Goal: Transaction & Acquisition: Purchase product/service

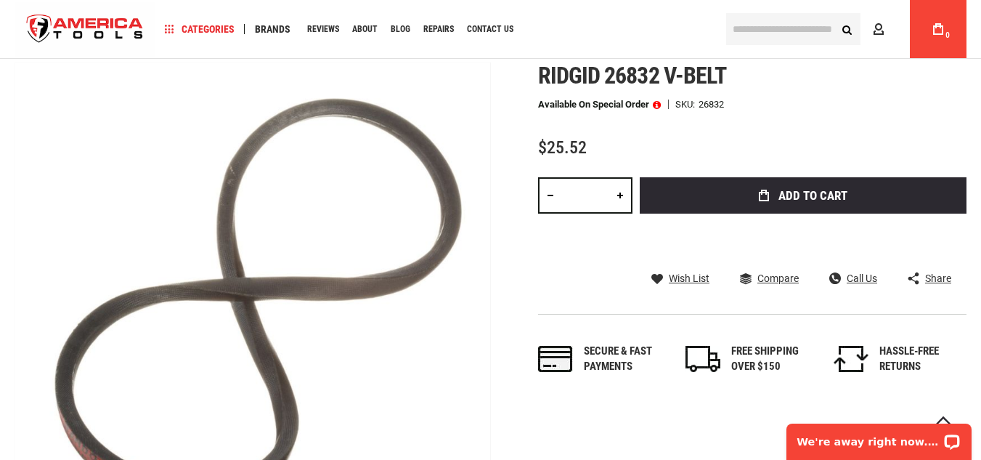
scroll to position [155, 0]
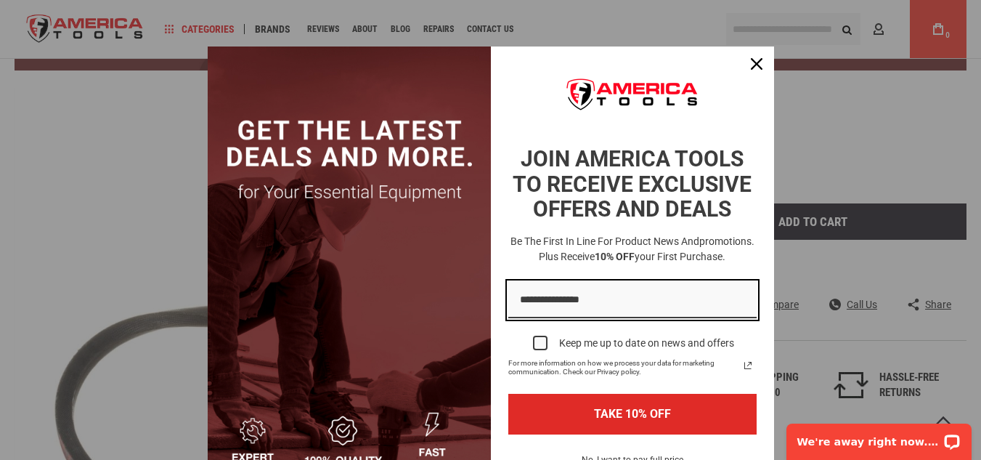
click at [559, 303] on input "Email field" at bounding box center [632, 300] width 248 height 37
type input "**********"
click at [508, 394] on button "TAKE 10% OFF" at bounding box center [632, 414] width 248 height 40
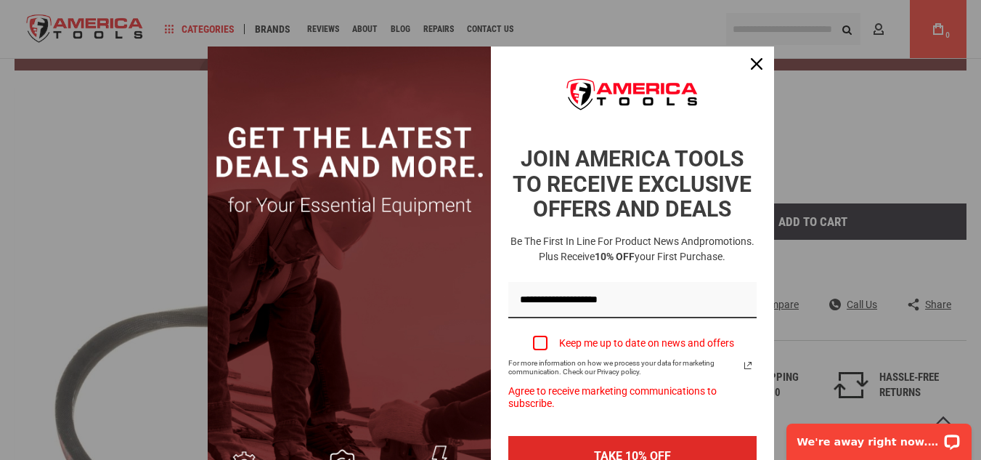
click at [536, 341] on div "Marketing offer form" at bounding box center [540, 343] width 15 height 15
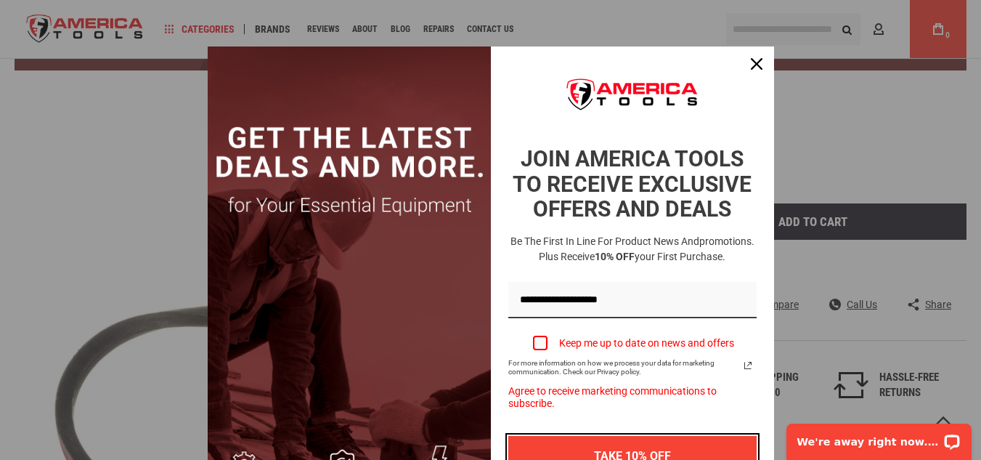
click at [625, 452] on button "TAKE 10% OFF" at bounding box center [632, 456] width 248 height 40
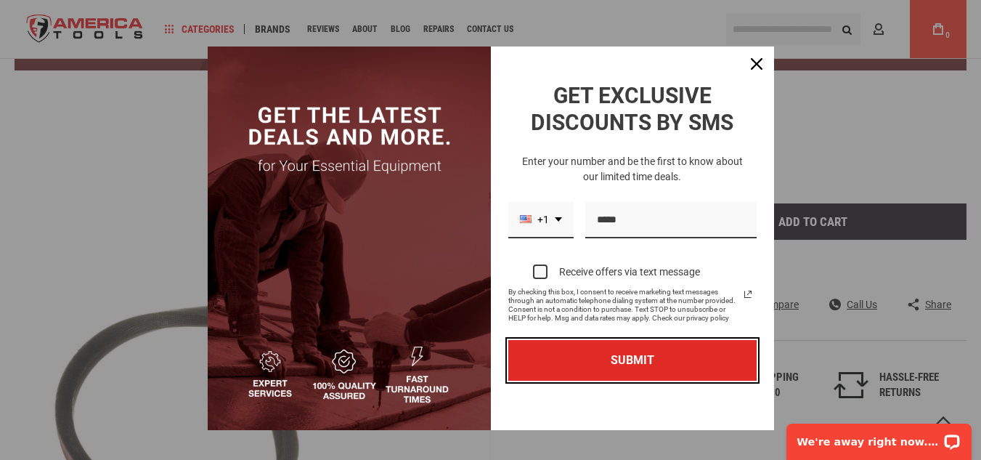
drag, startPoint x: 623, startPoint y: 362, endPoint x: 576, endPoint y: 305, distance: 74.3
click at [592, 327] on div "GET EXCLUSIVE DISCOUNTS BY SMS Enter your number and be the first to know about…" at bounding box center [633, 231] width 266 height 316
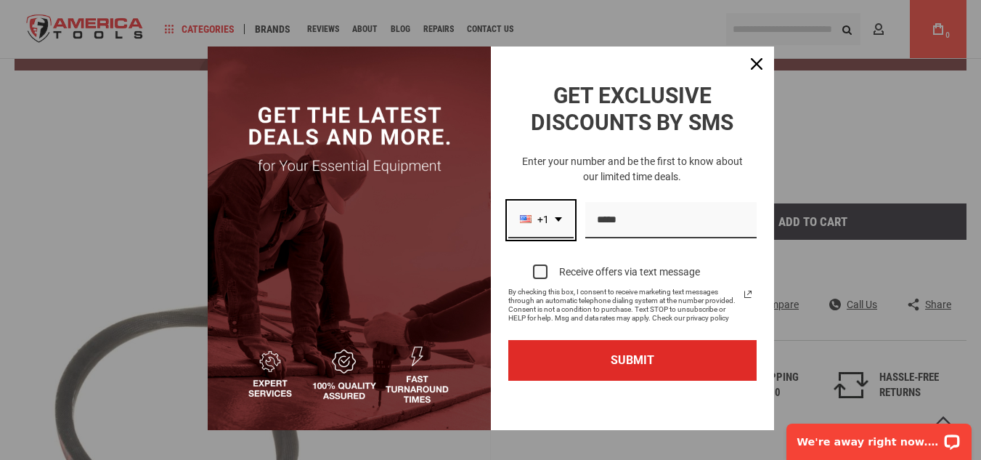
click at [555, 219] on icon "dropdown arrow" at bounding box center [558, 219] width 7 height 4
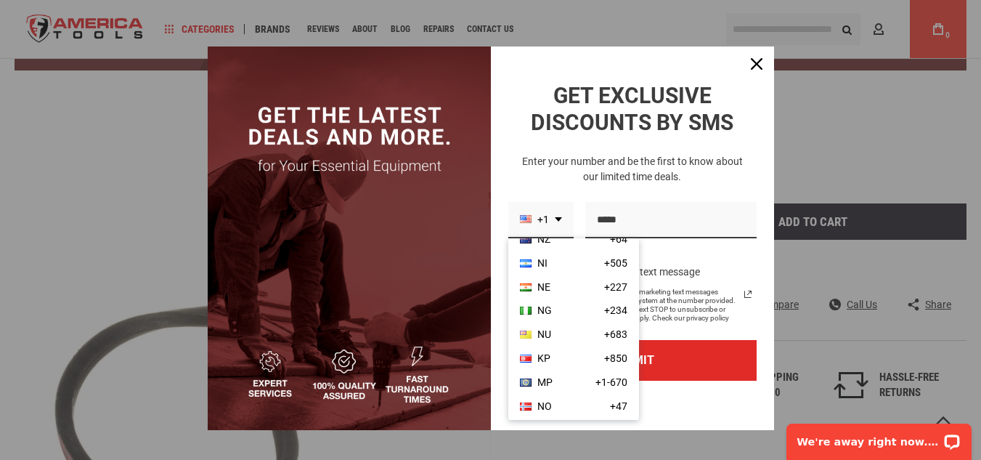
scroll to position [3511, 0]
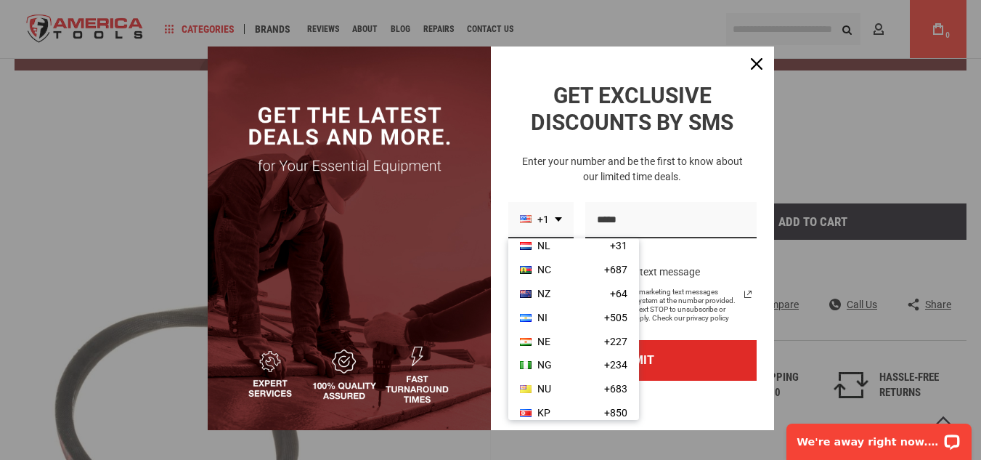
click at [604, 364] on span "+234" at bounding box center [615, 365] width 23 height 12
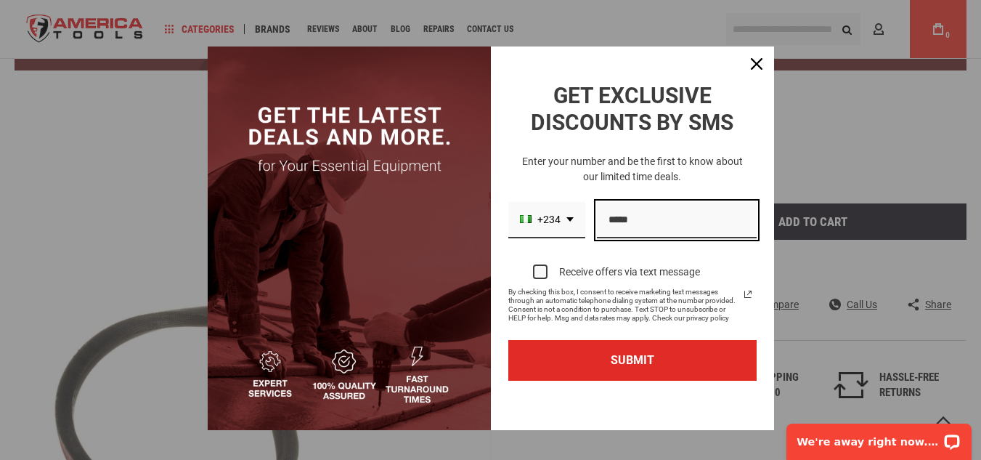
click at [603, 219] on input "Phone number field" at bounding box center [677, 220] width 160 height 37
type input "**********"
click at [536, 269] on div "Marketing offer form" at bounding box center [540, 271] width 15 height 15
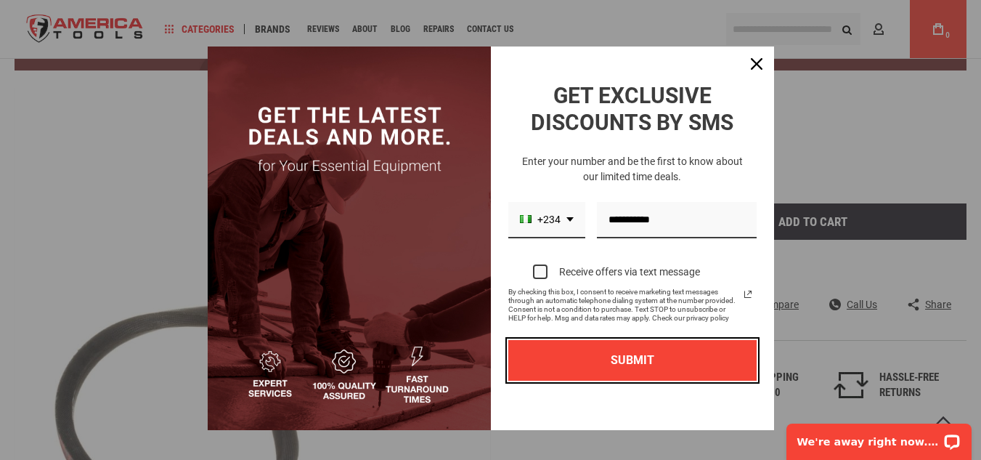
click at [616, 362] on button "SUBMIT" at bounding box center [632, 360] width 248 height 40
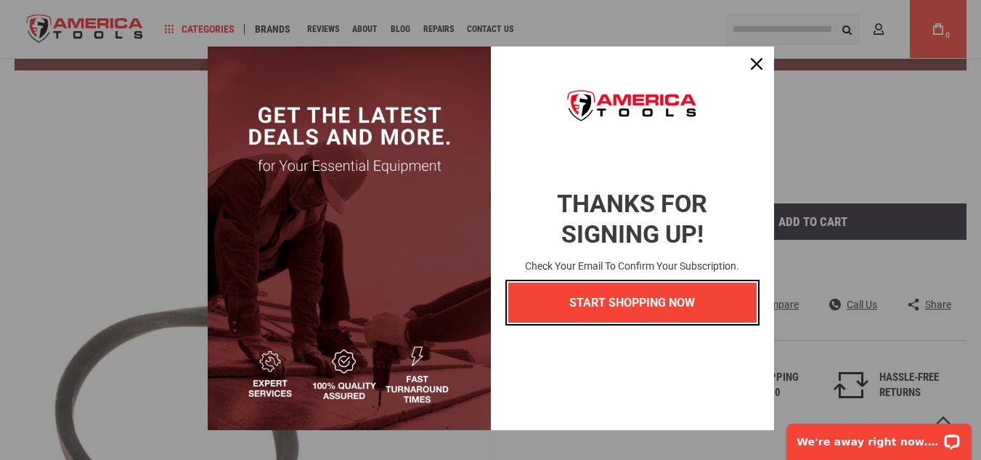
click at [616, 304] on button "START SHOPPING NOW" at bounding box center [632, 303] width 248 height 40
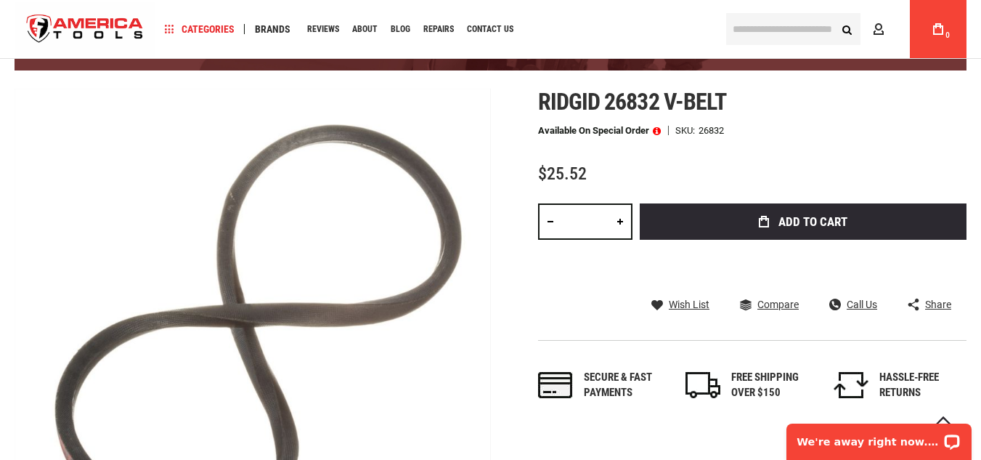
click at [98, 83] on div at bounding box center [491, 32] width 952 height 114
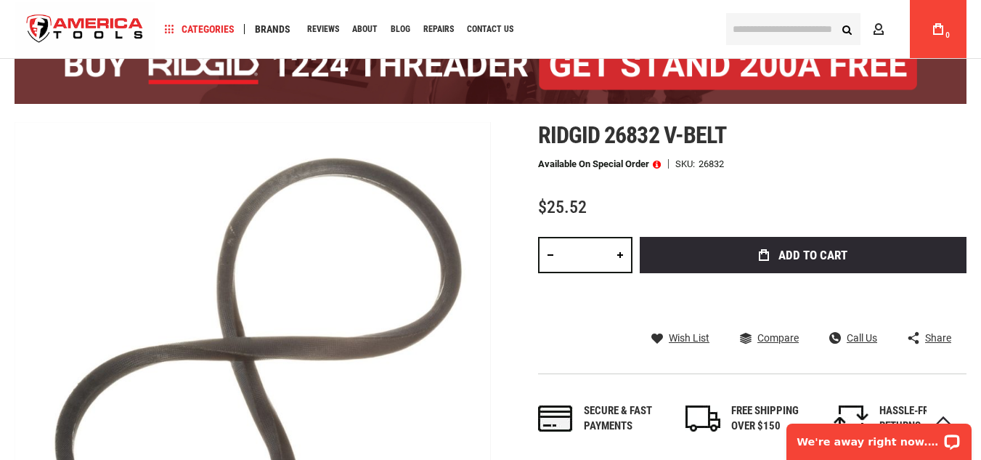
scroll to position [82, 0]
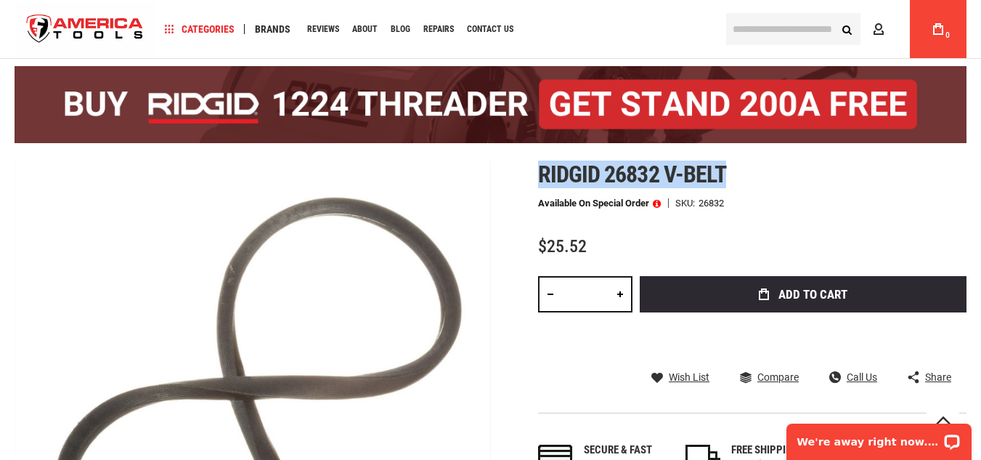
drag, startPoint x: 540, startPoint y: 170, endPoint x: 731, endPoint y: 163, distance: 190.4
click at [731, 163] on h1 "Ridgid 26832 v-belt" at bounding box center [752, 174] width 428 height 26
copy span "Ridgid 26832 v-belt"
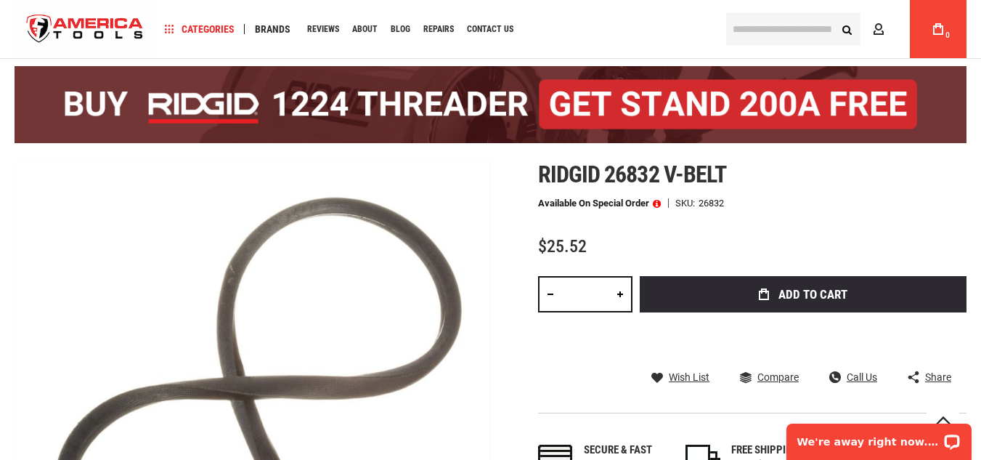
click at [946, 195] on div "Ridgid 26832 v-belt Available on Special Order SKU 26832 $25.52 Total: $ 25.52 …" at bounding box center [752, 331] width 428 height 341
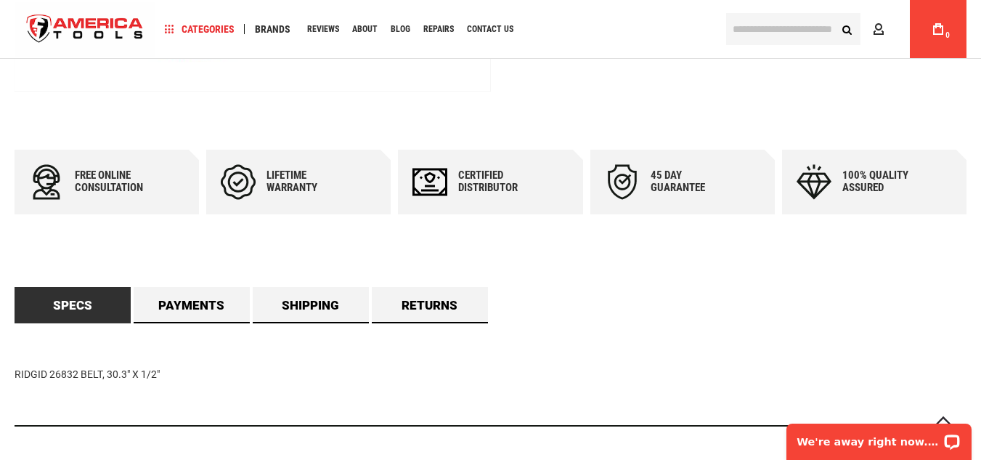
scroll to position [663, 0]
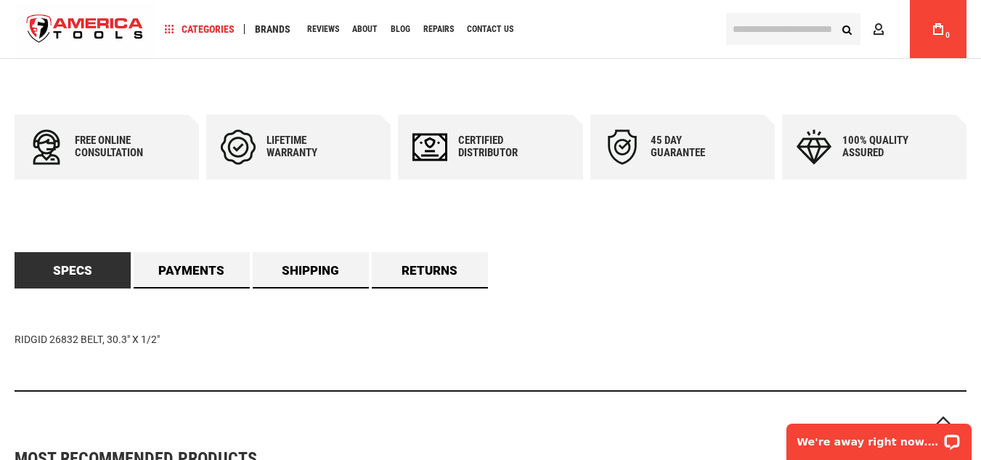
drag, startPoint x: 15, startPoint y: 338, endPoint x: 168, endPoint y: 337, distance: 154.0
click at [168, 337] on div "RIDGID 26832 BELT, 30.3" X 1/2"" at bounding box center [491, 339] width 952 height 103
copy div "RIDGID 26832 BELT, 30.3" X 1/2""
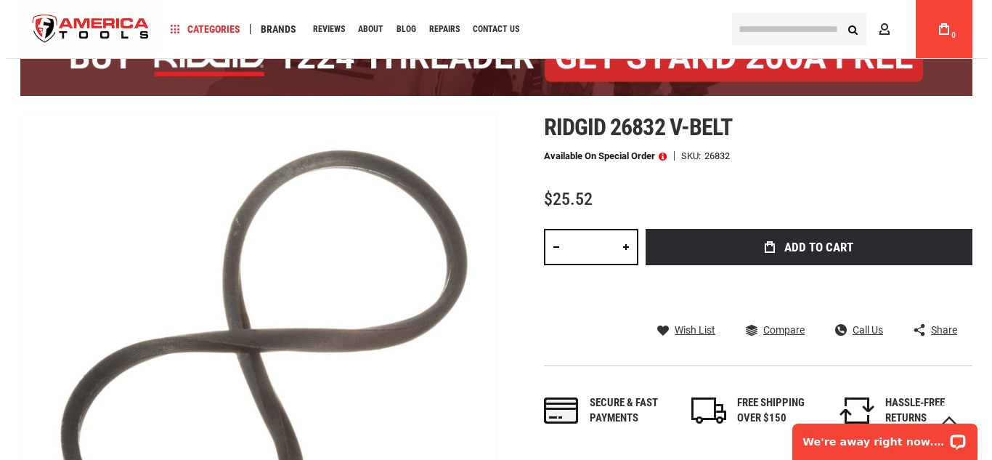
scroll to position [82, 0]
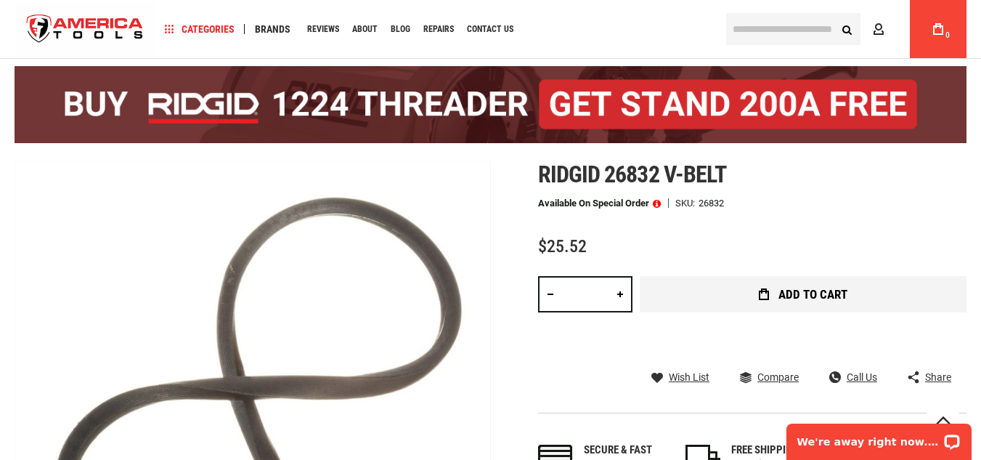
click at [799, 293] on span "Add to Cart" at bounding box center [813, 294] width 69 height 12
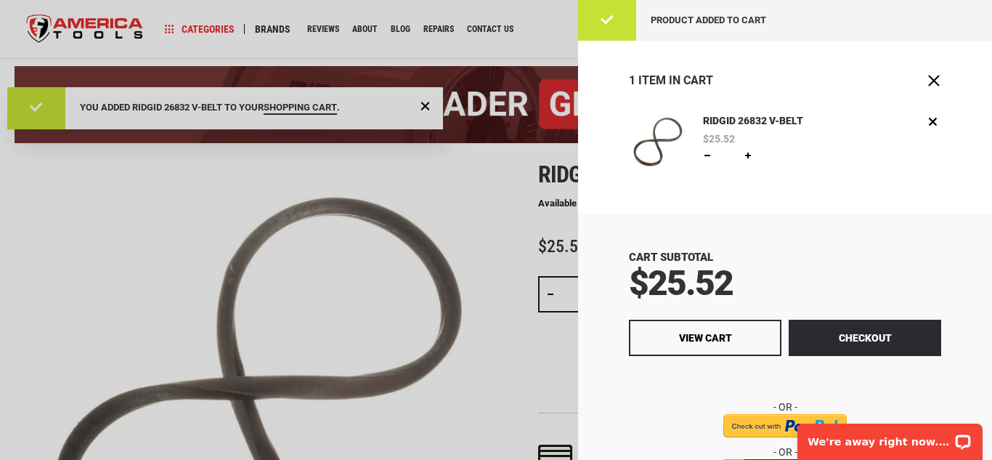
scroll to position [0, 0]
click at [747, 155] on link at bounding box center [748, 156] width 12 height 12
click at [707, 157] on link at bounding box center [708, 156] width 12 height 12
type input "*"
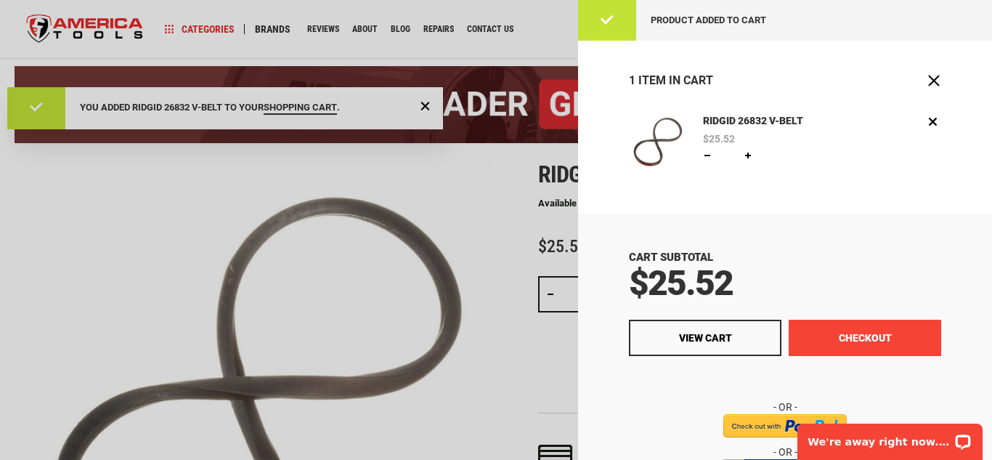
click at [837, 334] on button "Checkout" at bounding box center [865, 338] width 153 height 36
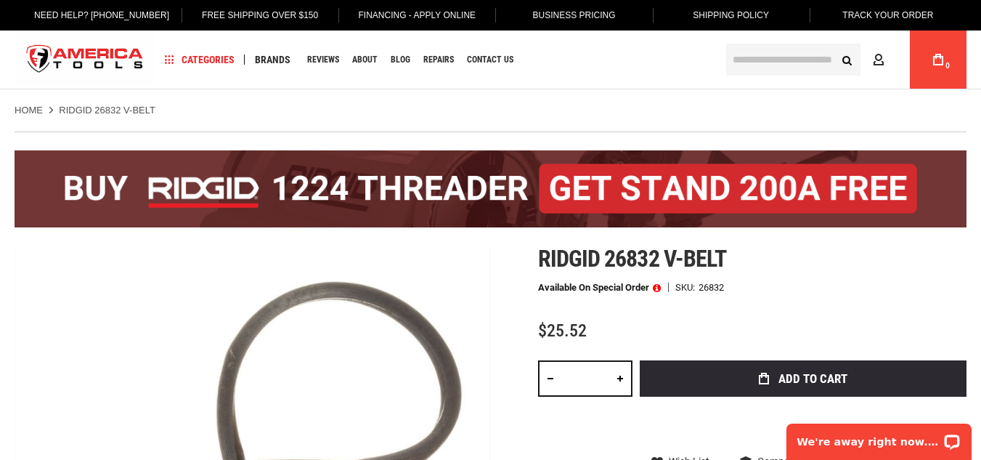
click at [451, 182] on img at bounding box center [491, 188] width 952 height 77
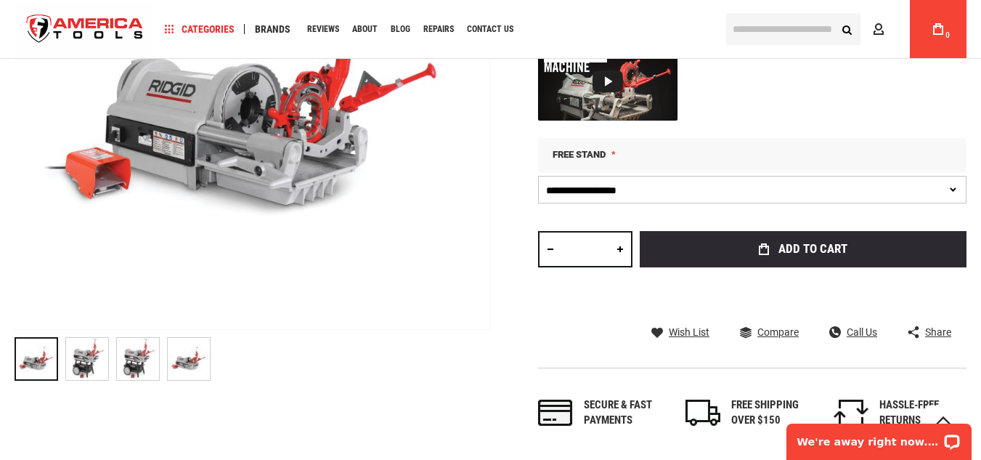
scroll to position [158, 0]
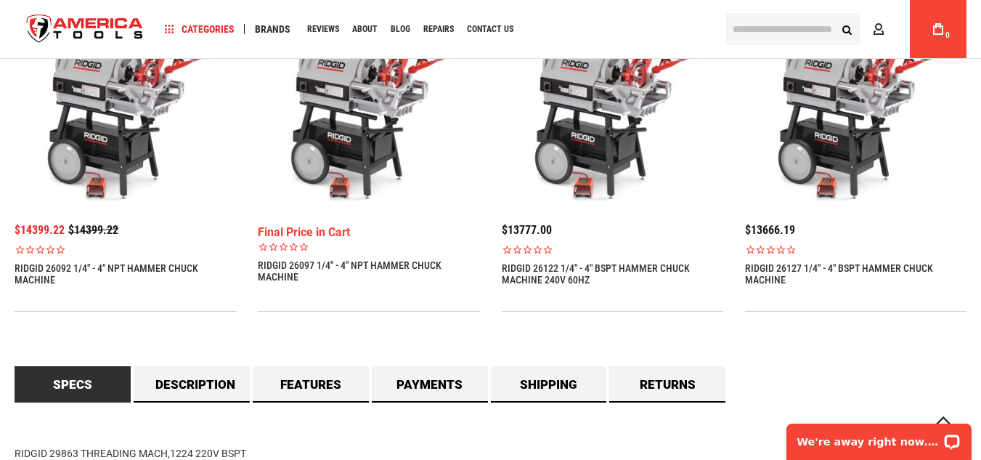
scroll to position [1089, 0]
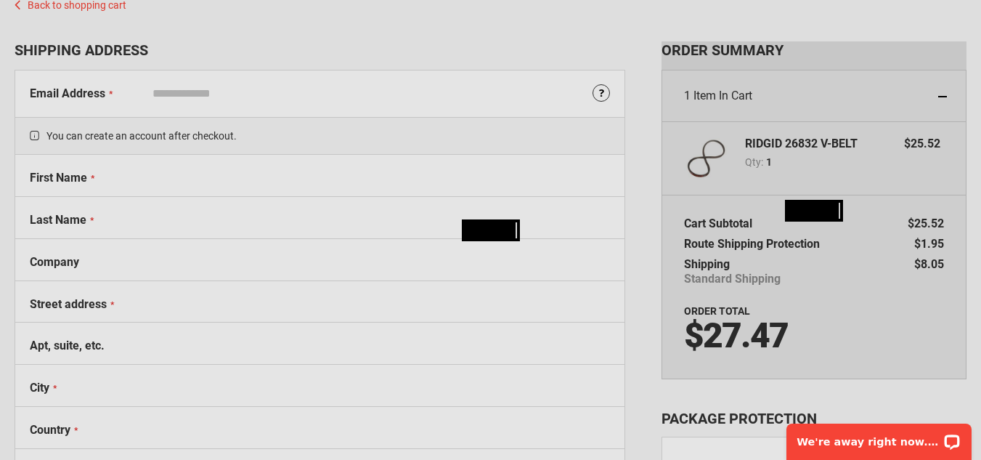
select select "**"
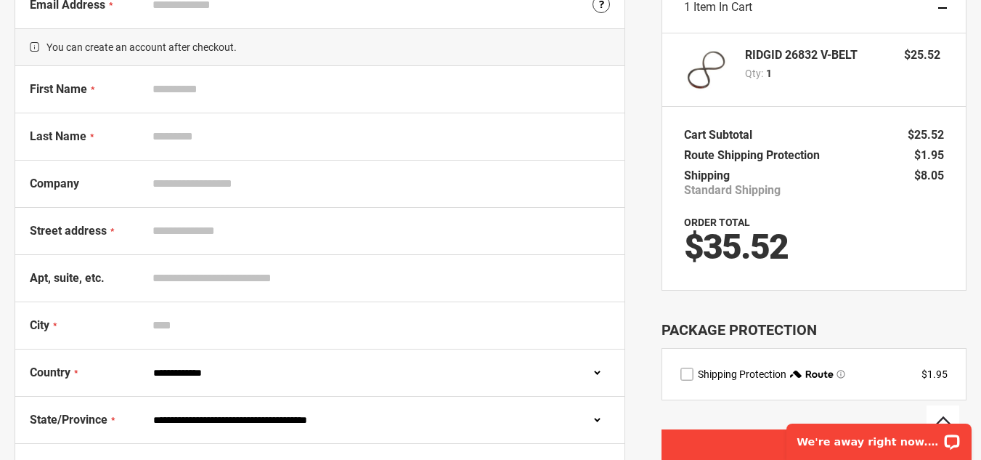
scroll to position [168, 0]
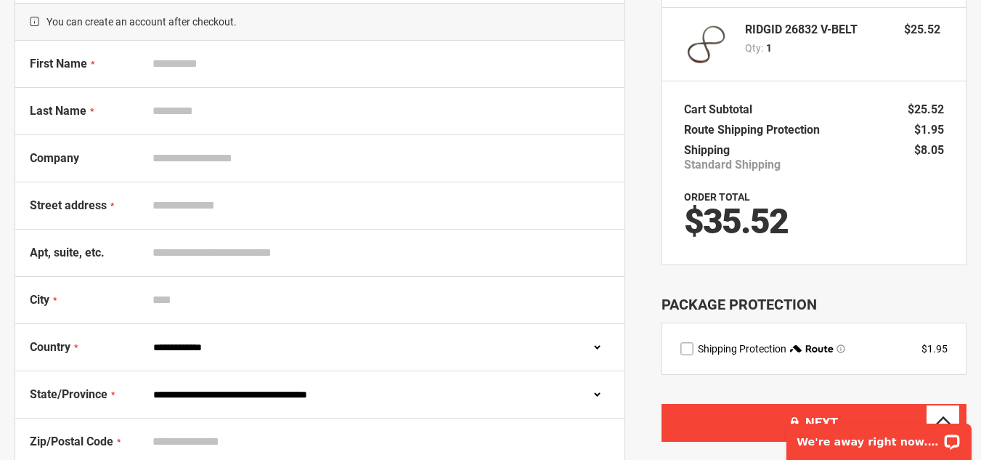
click at [919, 294] on div "Package Protection" at bounding box center [814, 304] width 305 height 21
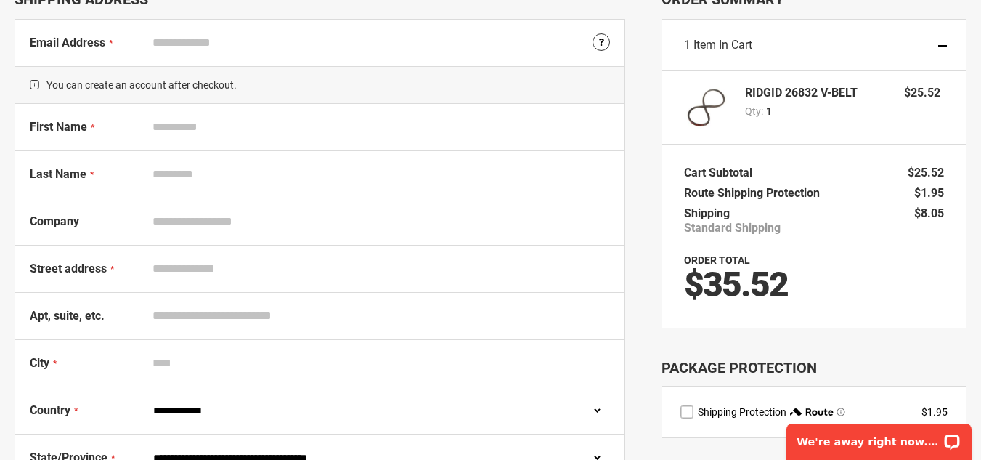
scroll to position [0, 0]
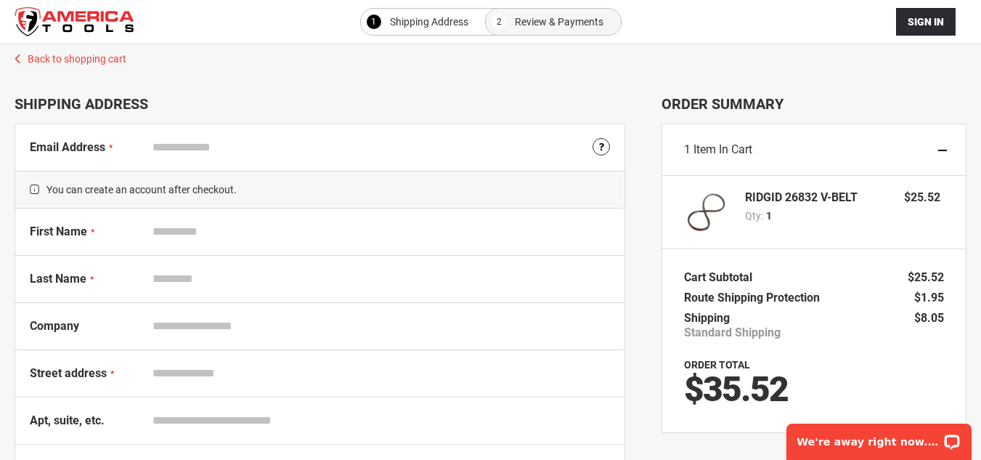
click at [283, 17] on div "Sign In Close Sign In Email Address Password Sign In Forgot Your Password?" at bounding box center [491, 22] width 952 height 44
